Goal: Information Seeking & Learning: Learn about a topic

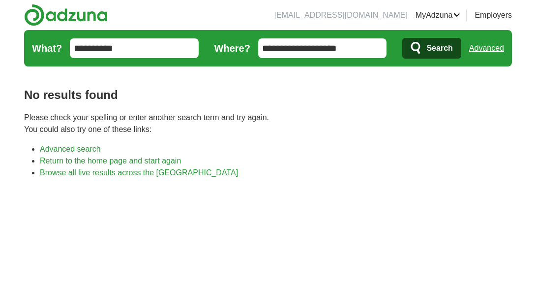
click at [0, 0] on link "Posted jobs" at bounding box center [0, 0] width 0 height 0
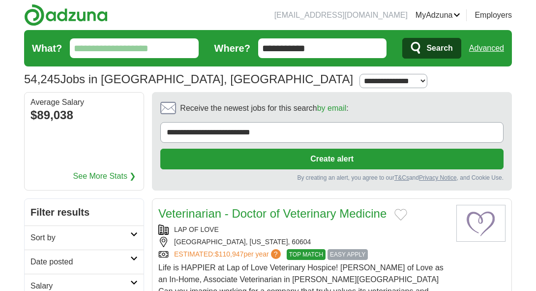
click at [150, 55] on input "What?" at bounding box center [134, 48] width 129 height 20
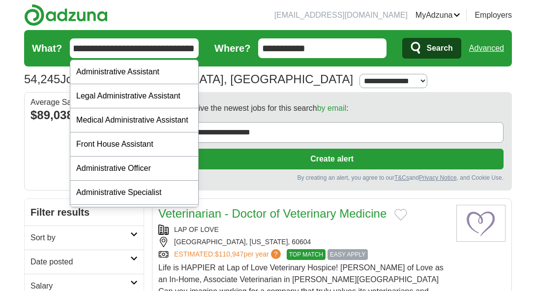
scroll to position [0, 44]
type input "**********"
click at [402, 38] on button "Search" at bounding box center [431, 48] width 58 height 21
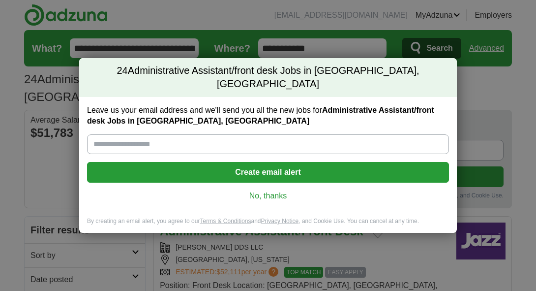
click at [472, 104] on div "24 Administrative Assistant/front desk Jobs in Chicago, IL Leave us your email …" at bounding box center [268, 145] width 536 height 291
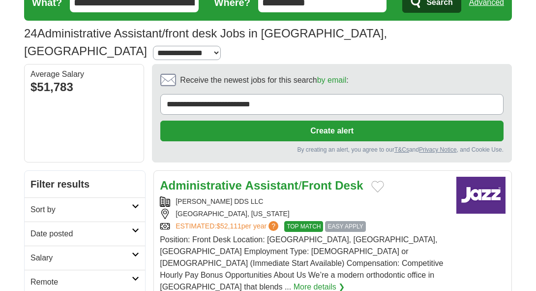
scroll to position [47, 0]
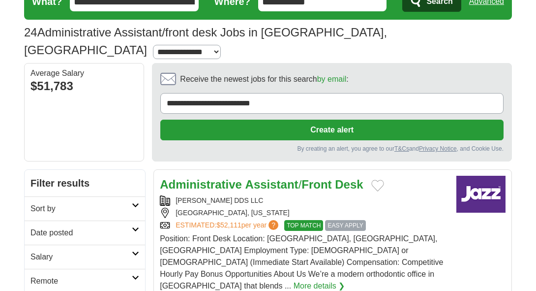
click at [273, 177] on strong "Assistant" at bounding box center [271, 183] width 53 height 13
